Goal: Navigation & Orientation: Find specific page/section

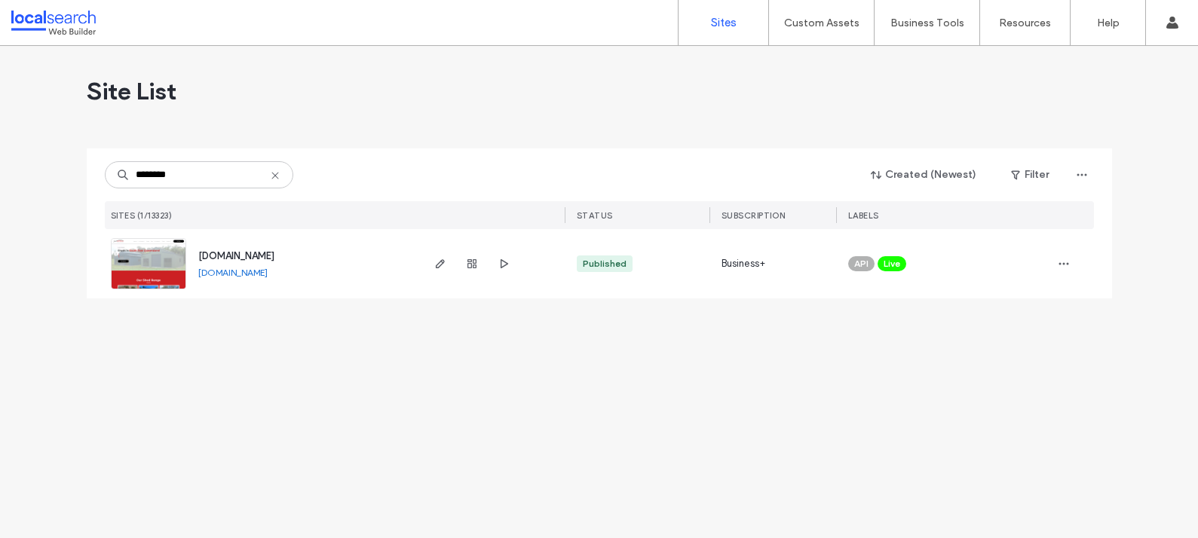
type input "********"
click at [246, 255] on span "www.justsheds.com.au" at bounding box center [236, 255] width 76 height 11
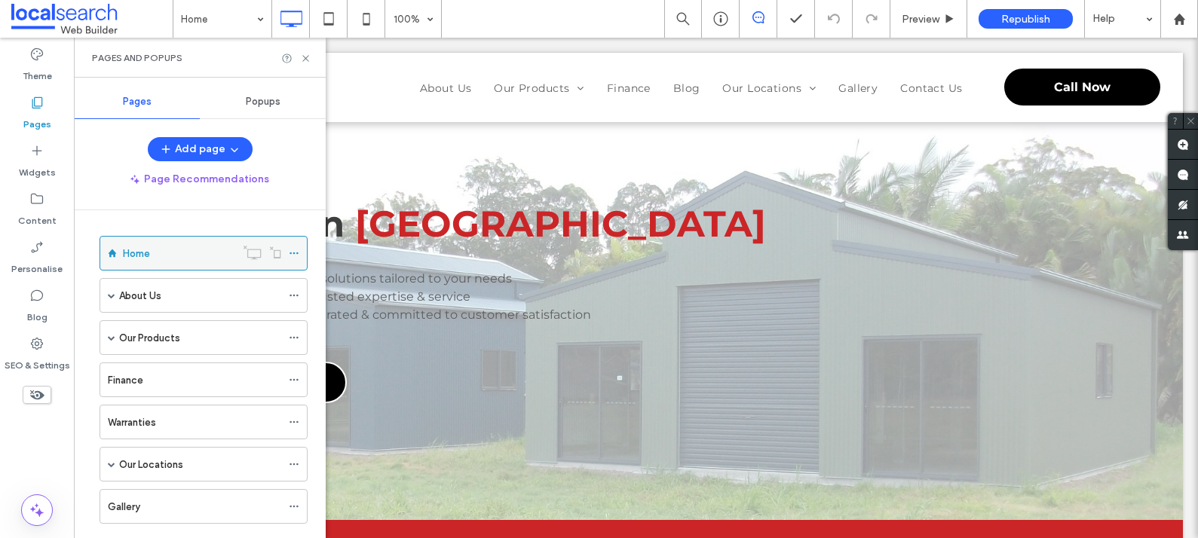
click at [297, 250] on icon at bounding box center [294, 253] width 11 height 11
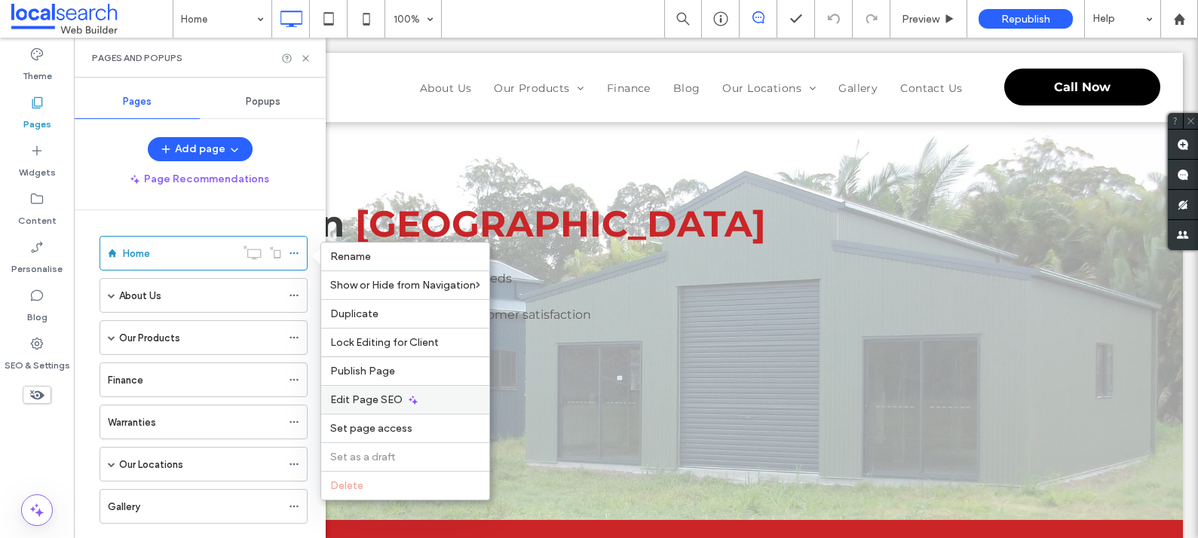
click at [372, 401] on span "Edit Page SEO" at bounding box center [366, 400] width 72 height 13
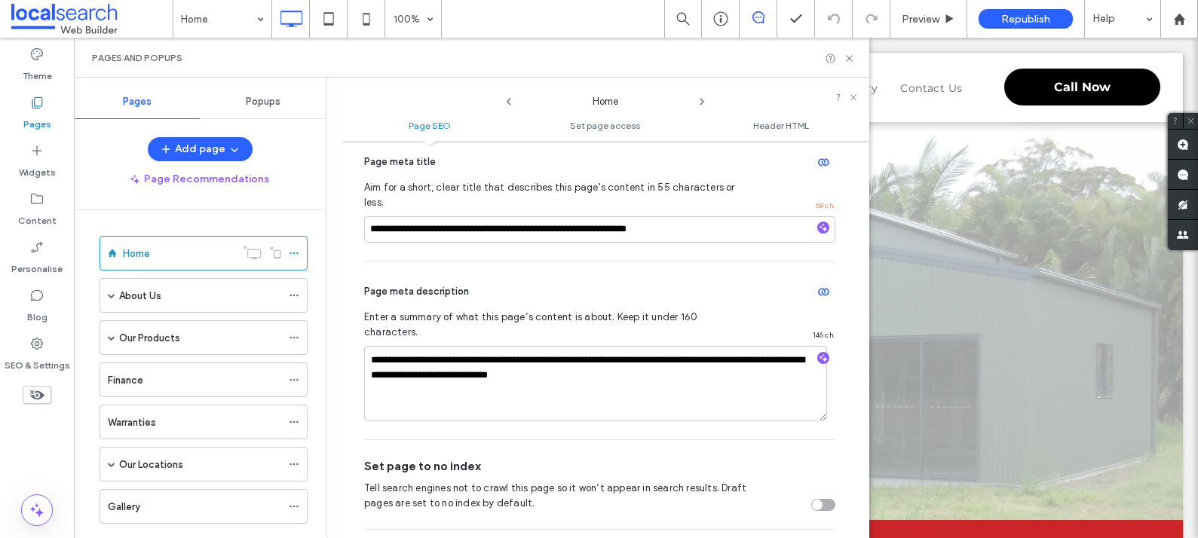
scroll to position [149, 0]
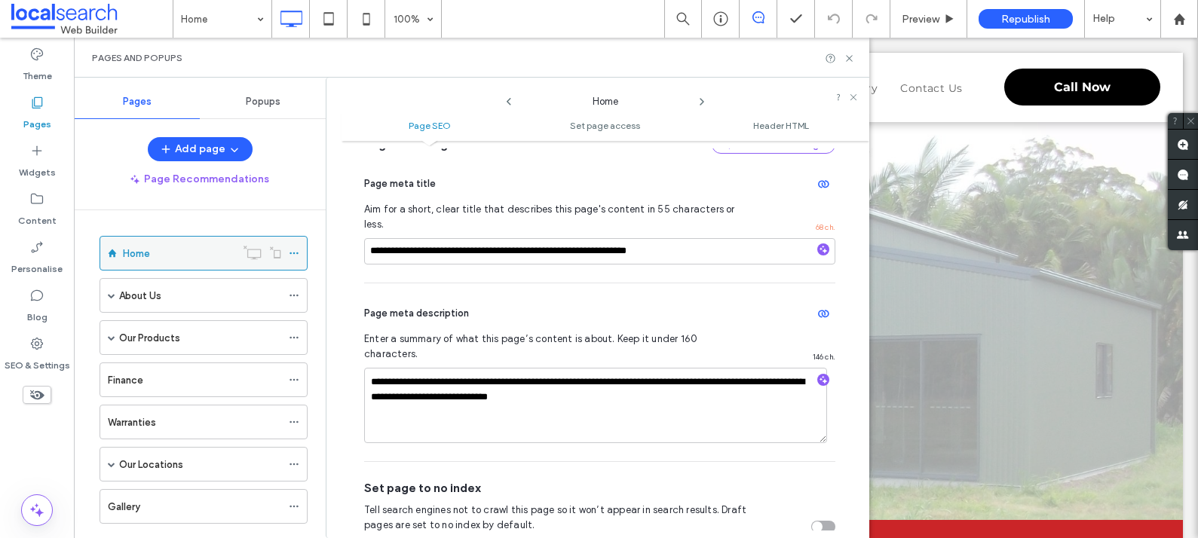
click at [144, 257] on label "Home" at bounding box center [136, 253] width 27 height 26
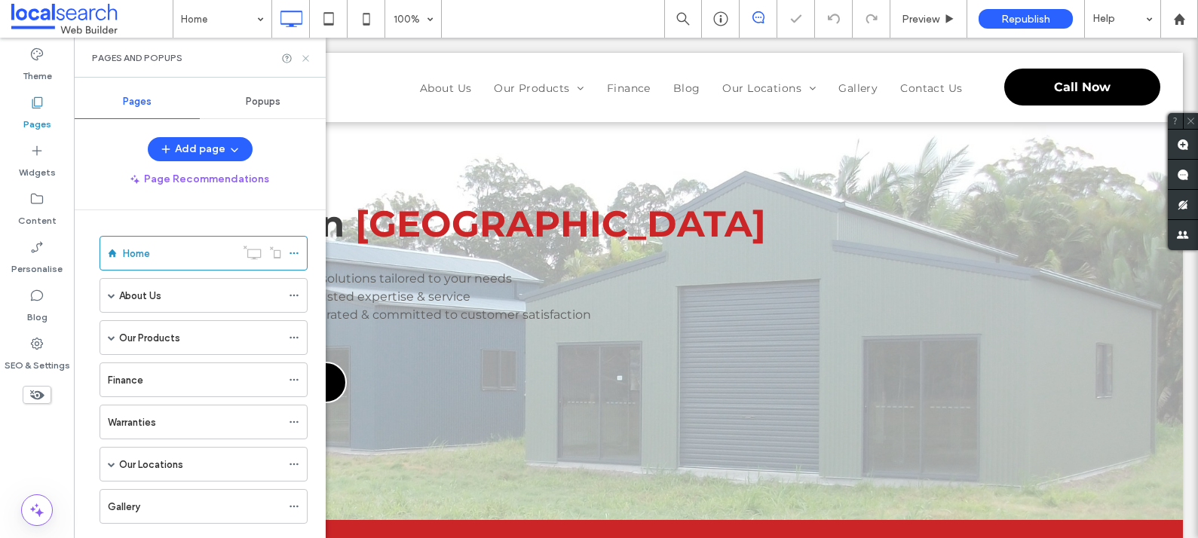
scroll to position [0, 0]
drag, startPoint x: 305, startPoint y: 60, endPoint x: 278, endPoint y: 252, distance: 193.4
click at [305, 60] on icon at bounding box center [305, 58] width 11 height 11
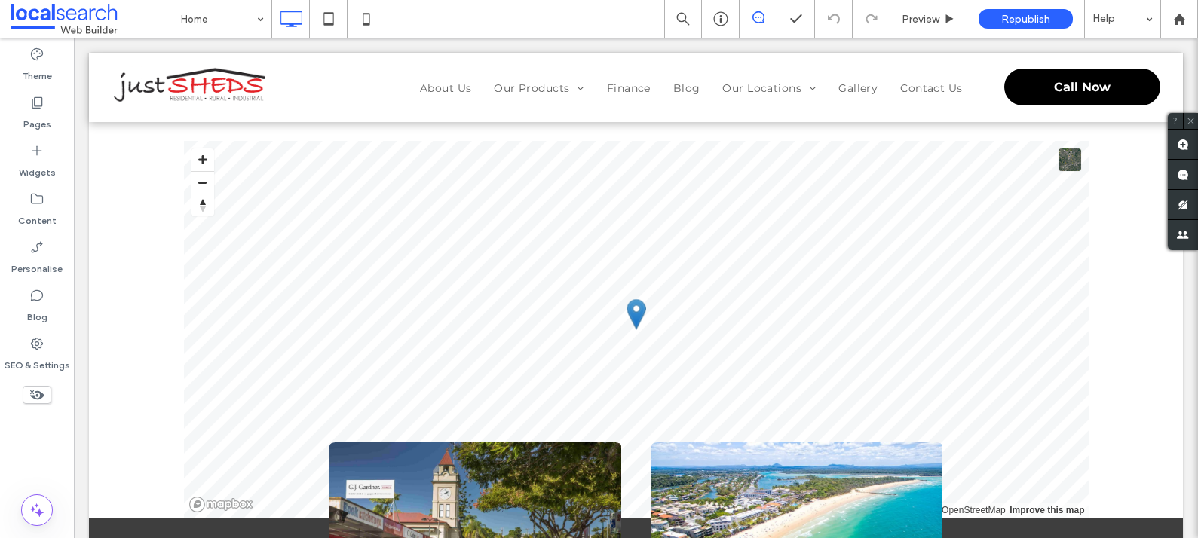
scroll to position [9014, 0]
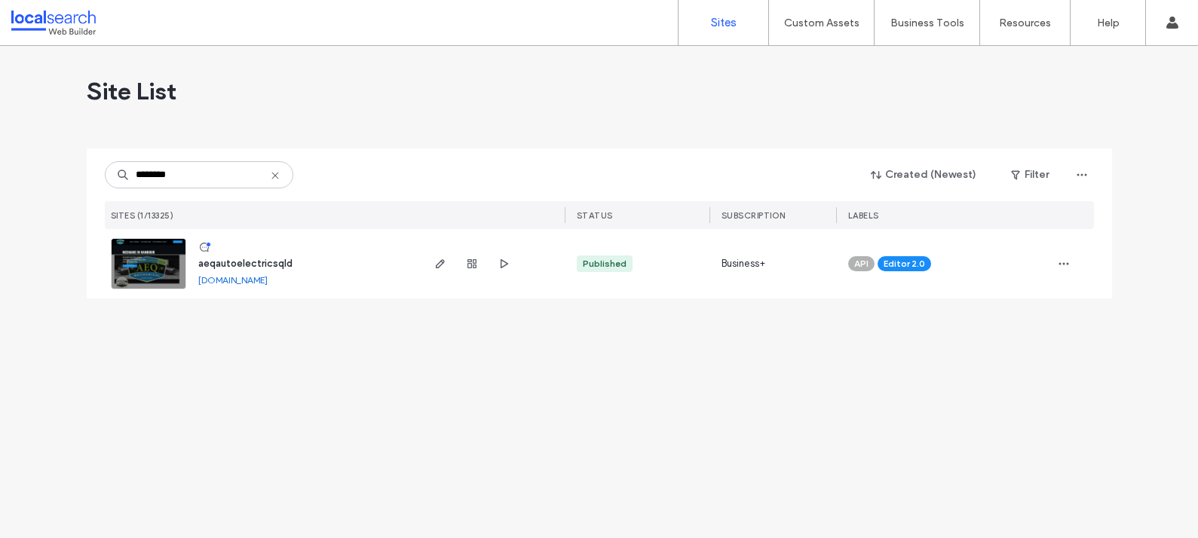
type input "********"
click at [210, 264] on span "aeqautoelectricsqld" at bounding box center [245, 263] width 94 height 11
